Goal: Task Accomplishment & Management: Use online tool/utility

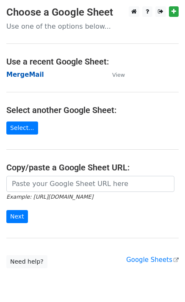
click at [25, 78] on strong "MergeMail" at bounding box center [25, 75] width 38 height 8
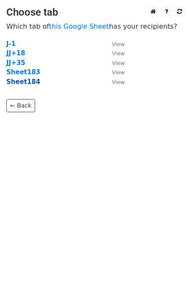
click at [31, 84] on strong "Sheet184" at bounding box center [23, 82] width 34 height 8
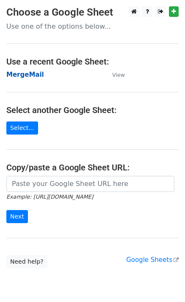
click at [30, 76] on strong "MergeMail" at bounding box center [25, 75] width 38 height 8
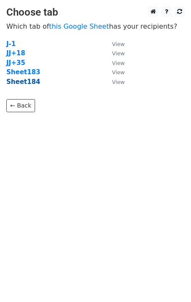
click at [18, 82] on strong "Sheet184" at bounding box center [23, 82] width 34 height 8
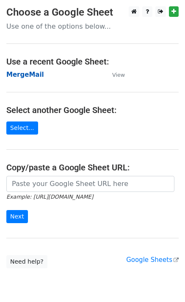
click at [33, 77] on strong "MergeMail" at bounding box center [25, 75] width 38 height 8
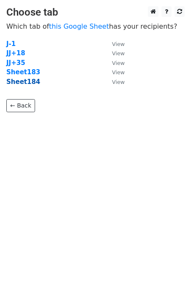
click at [22, 84] on strong "Sheet184" at bounding box center [23, 82] width 34 height 8
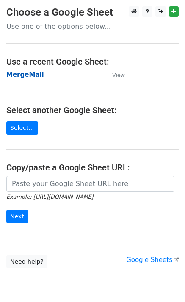
click at [22, 74] on strong "MergeMail" at bounding box center [25, 75] width 38 height 8
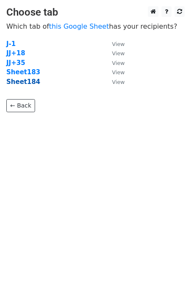
click at [28, 84] on strong "Sheet184" at bounding box center [23, 82] width 34 height 8
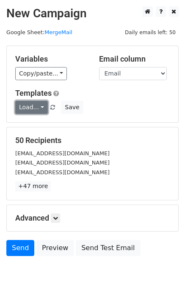
click at [38, 112] on link "Load..." at bounding box center [31, 107] width 33 height 13
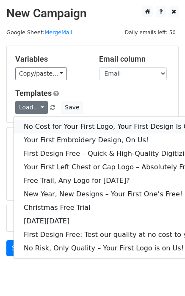
click at [45, 123] on link "No Cost for Your First Logo, Your First Design Is On Us!" at bounding box center [115, 127] width 203 height 14
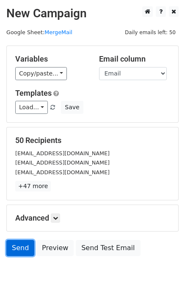
click at [29, 247] on link "Send" at bounding box center [20, 248] width 28 height 16
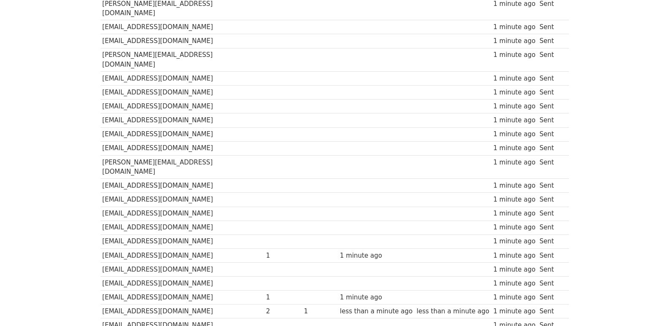
scroll to position [588, 0]
